Goal: Check status

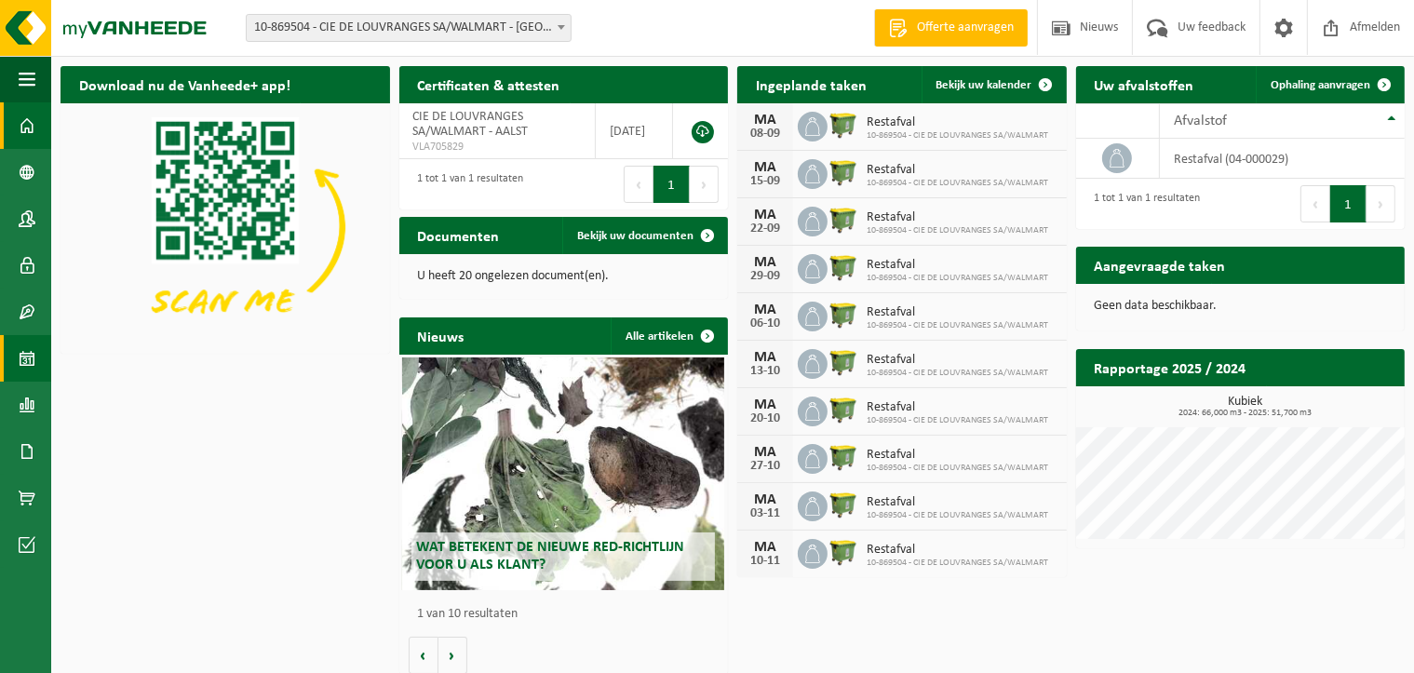
click at [25, 356] on span at bounding box center [27, 358] width 17 height 47
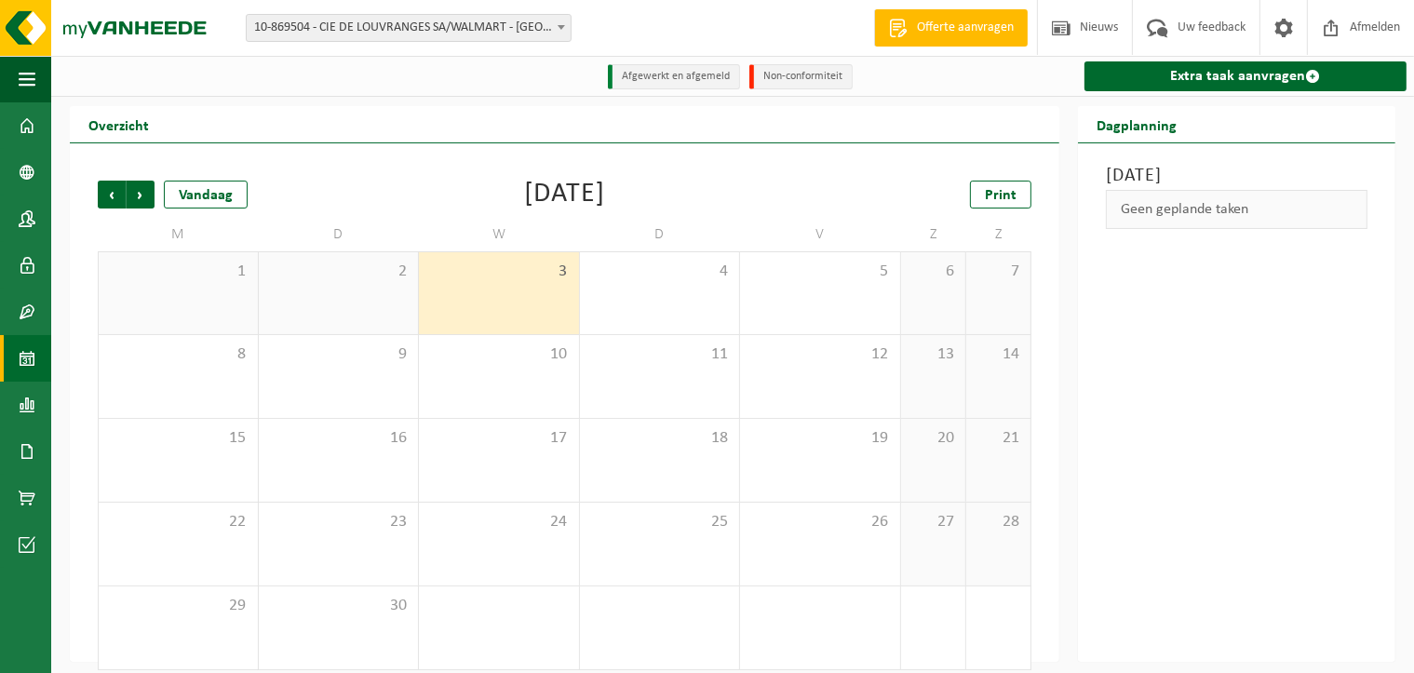
click at [84, 416] on div "Vorige Volgende Vandaag [DATE] Print M D W D V Z Z 1 2 3 4 5 6 7 8 9 10 11 12 1…" at bounding box center [565, 402] width 990 height 519
